Goal: Task Accomplishment & Management: Use online tool/utility

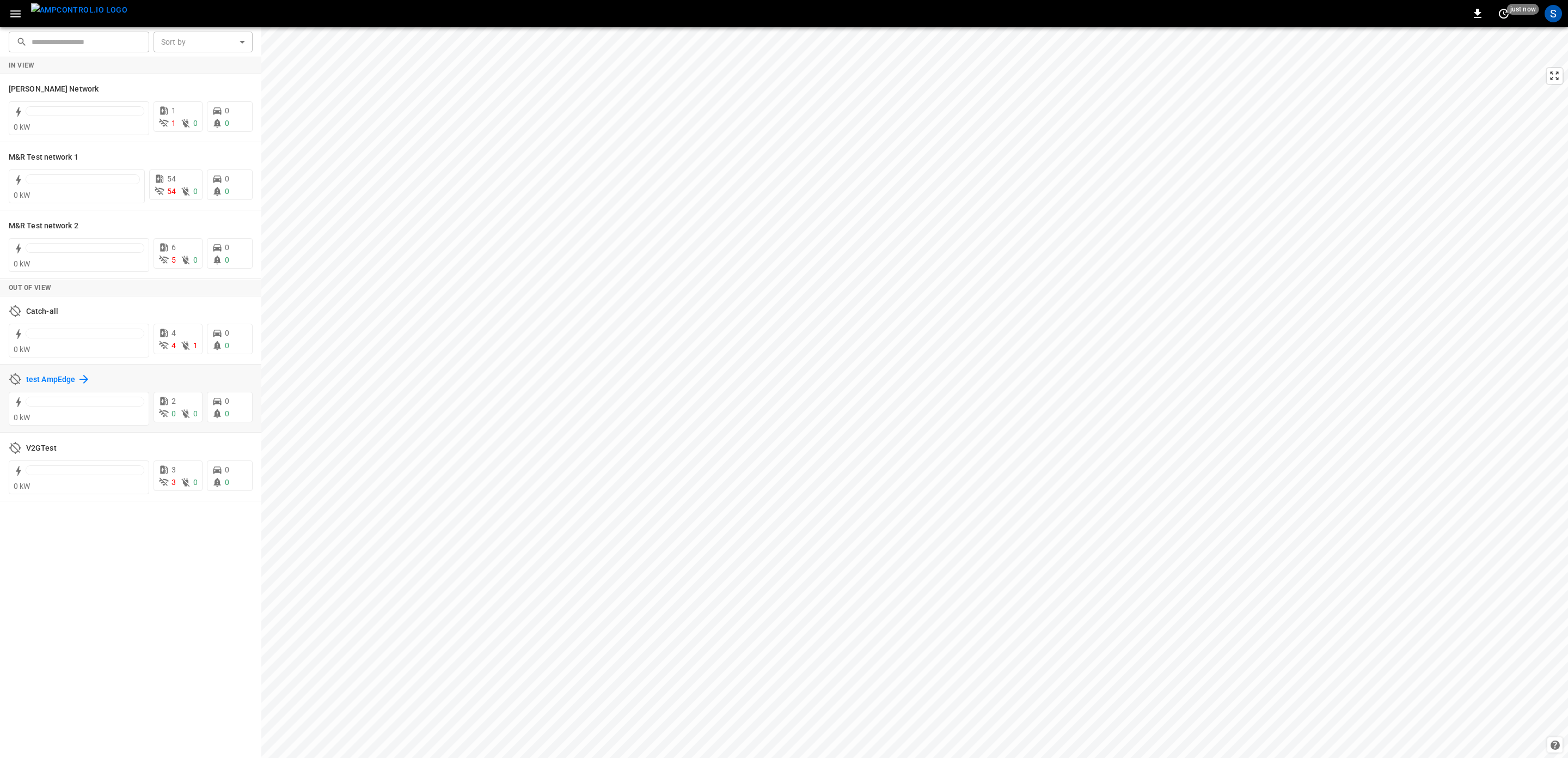
click at [41, 379] on h6 "test AmpEdge" at bounding box center [51, 380] width 49 height 12
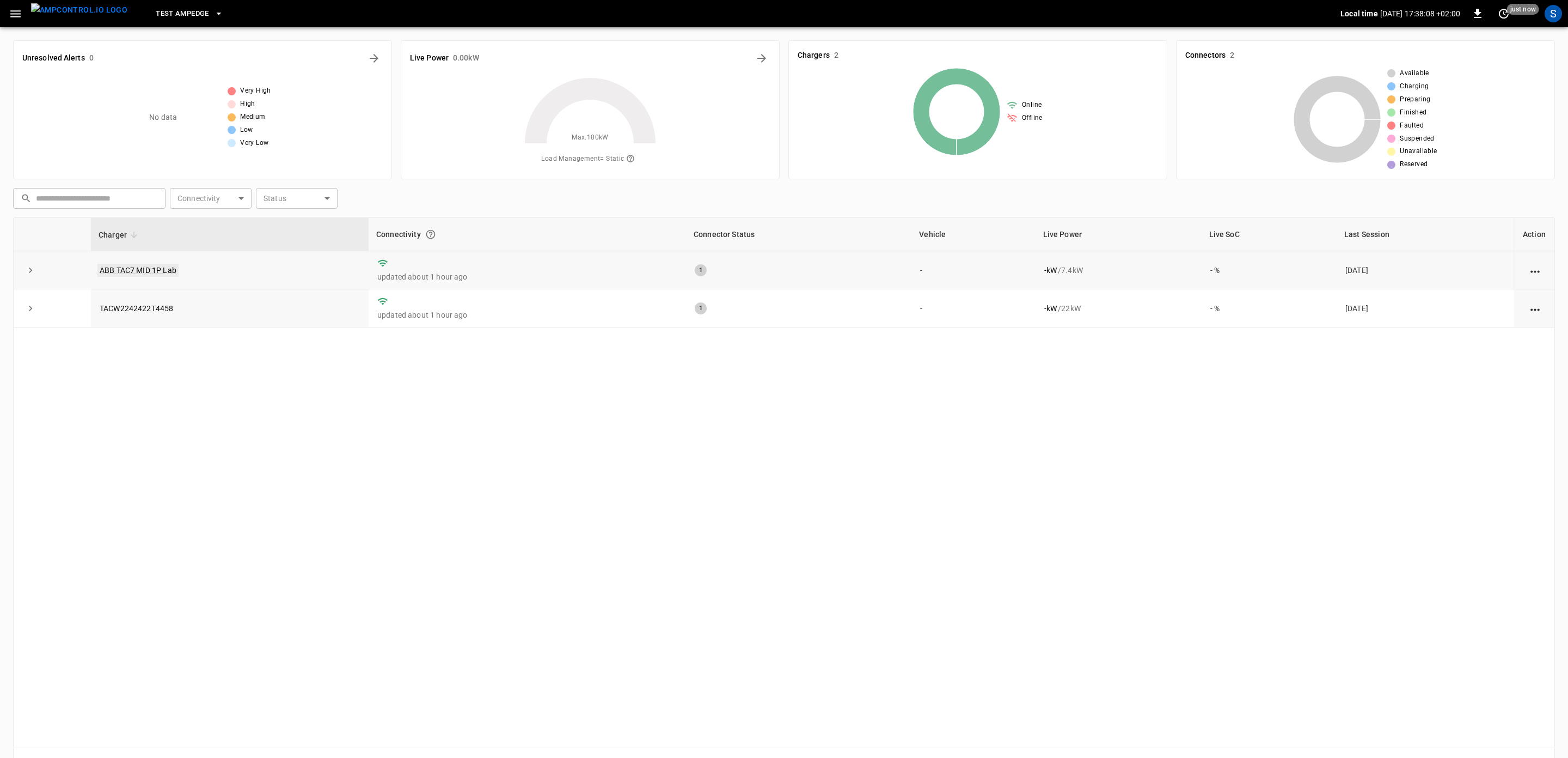
click at [134, 272] on link "ABB TAC7 MID 1P Lab" at bounding box center [138, 270] width 81 height 13
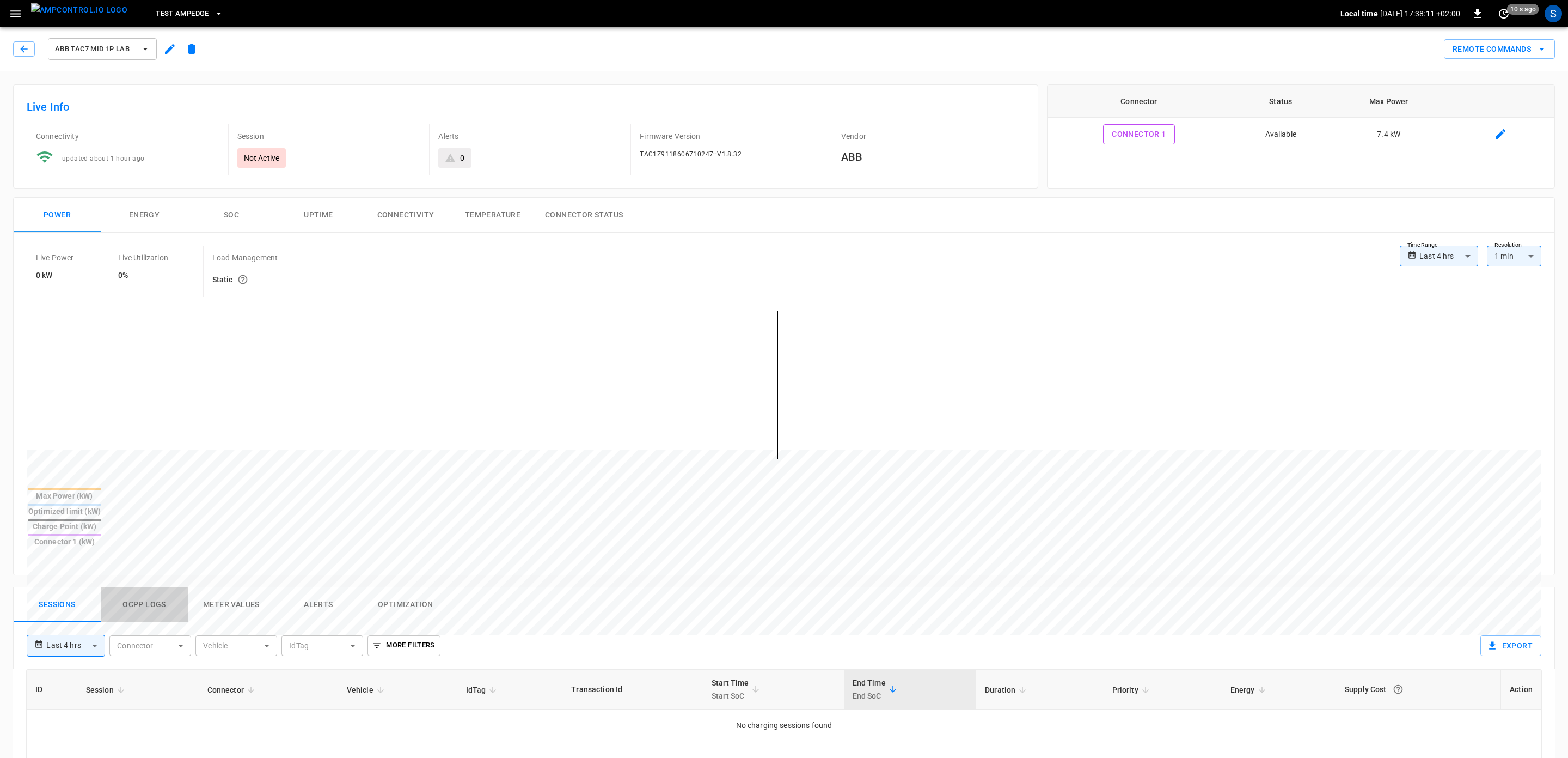
click at [153, 587] on button "Ocpp logs" at bounding box center [144, 605] width 87 height 35
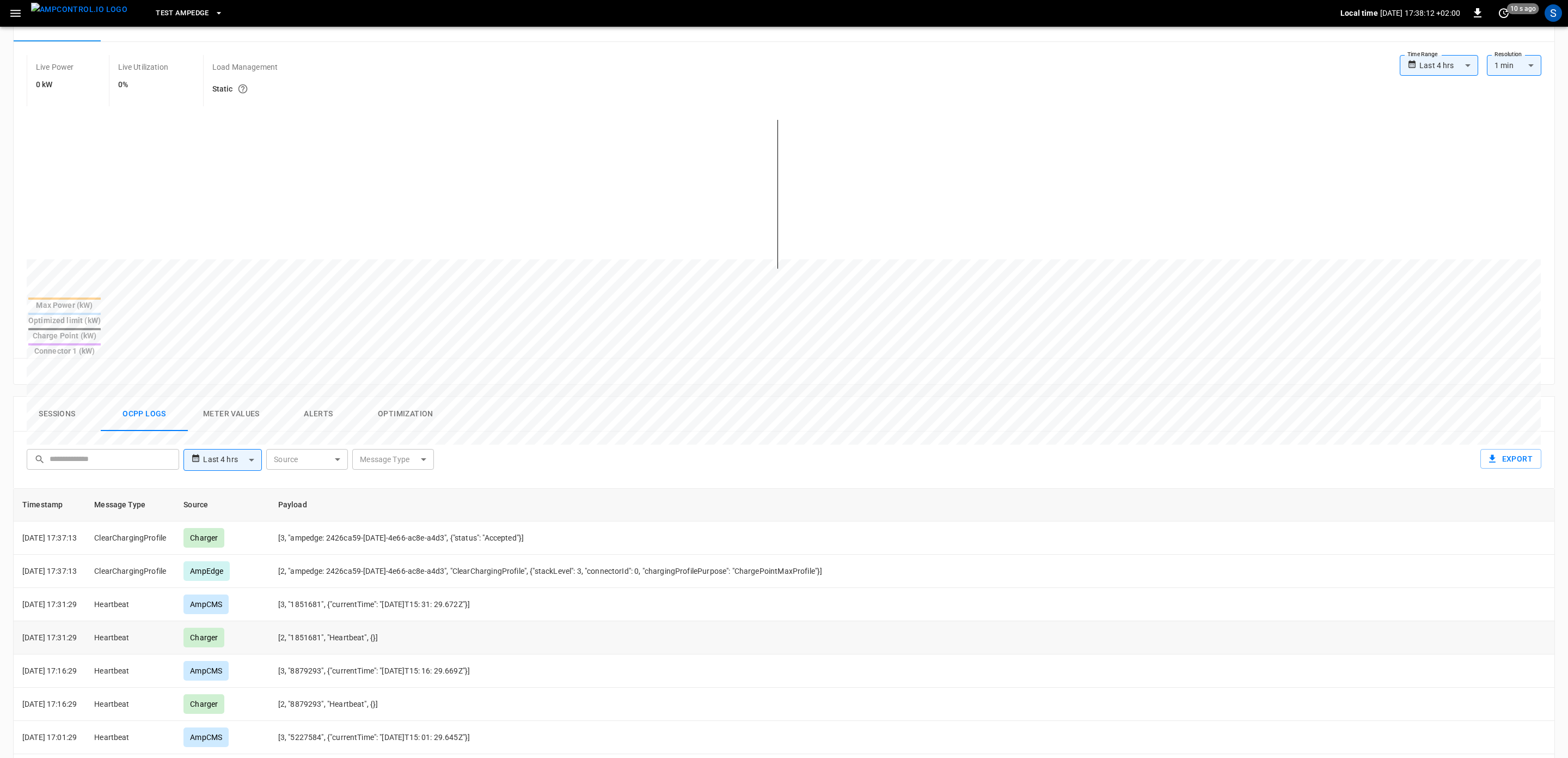
scroll to position [196, 0]
click at [1504, 10] on icon "set refresh interval" at bounding box center [1504, 14] width 10 height 10
click at [1488, 52] on li "Update every 5 sec" at bounding box center [1469, 53] width 86 height 18
